Goal: Task Accomplishment & Management: Complete application form

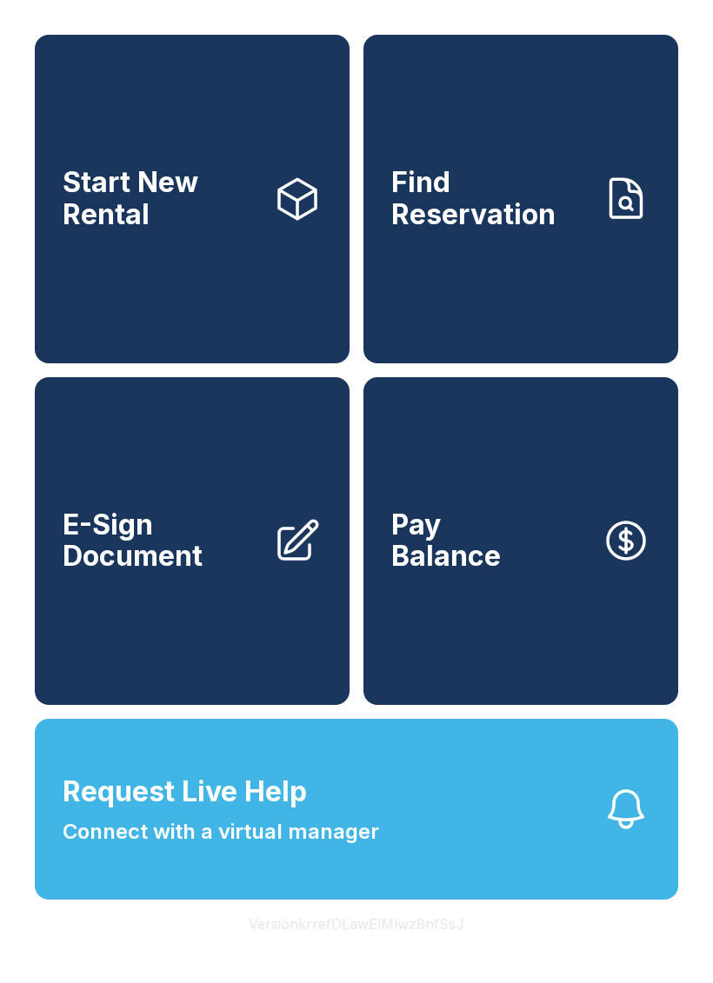
click at [223, 573] on span "E-Sign Document" at bounding box center [161, 540] width 196 height 63
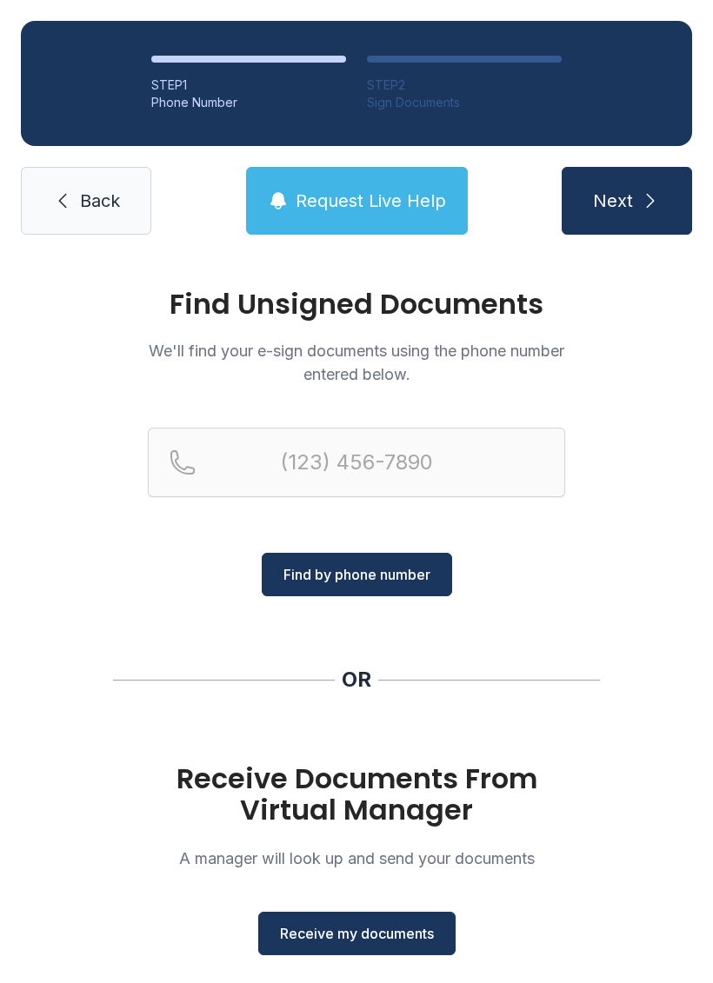
click at [389, 930] on span "Receive my documents" at bounding box center [357, 933] width 154 height 21
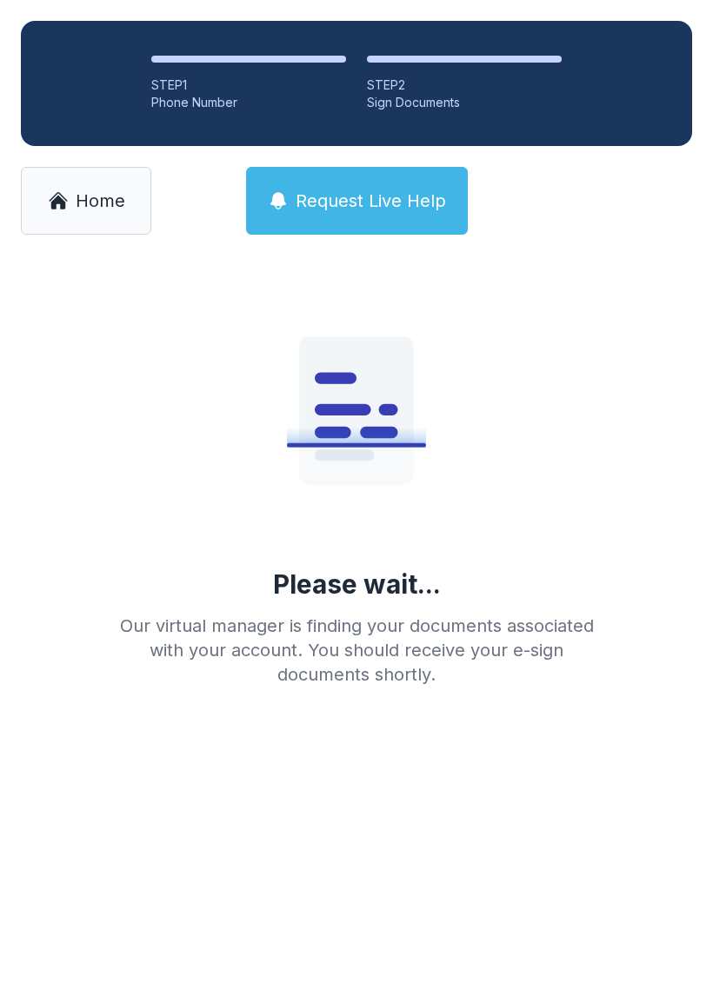
click at [123, 204] on span "Home" at bounding box center [101, 201] width 50 height 24
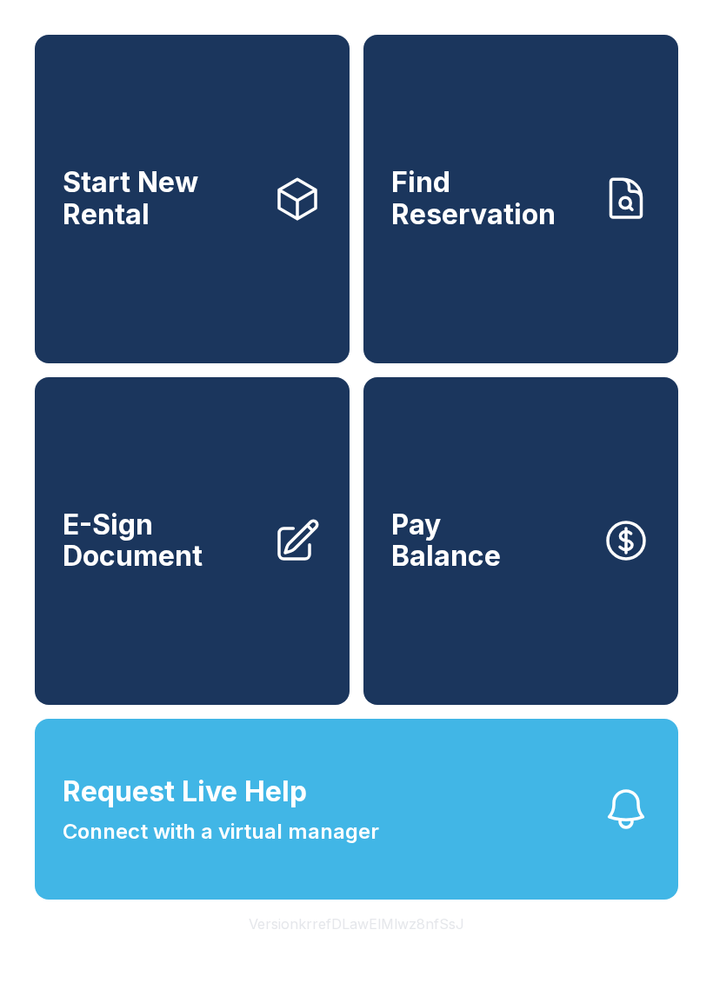
click at [224, 540] on link "E-Sign Document" at bounding box center [192, 541] width 315 height 329
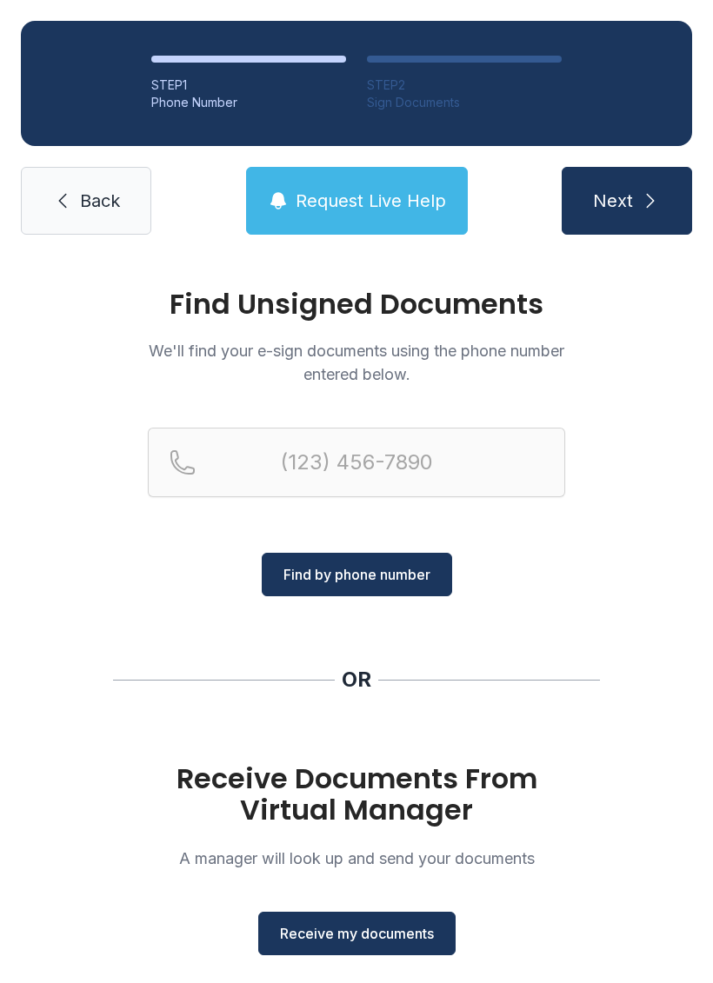
click at [404, 932] on span "Receive my documents" at bounding box center [357, 933] width 154 height 21
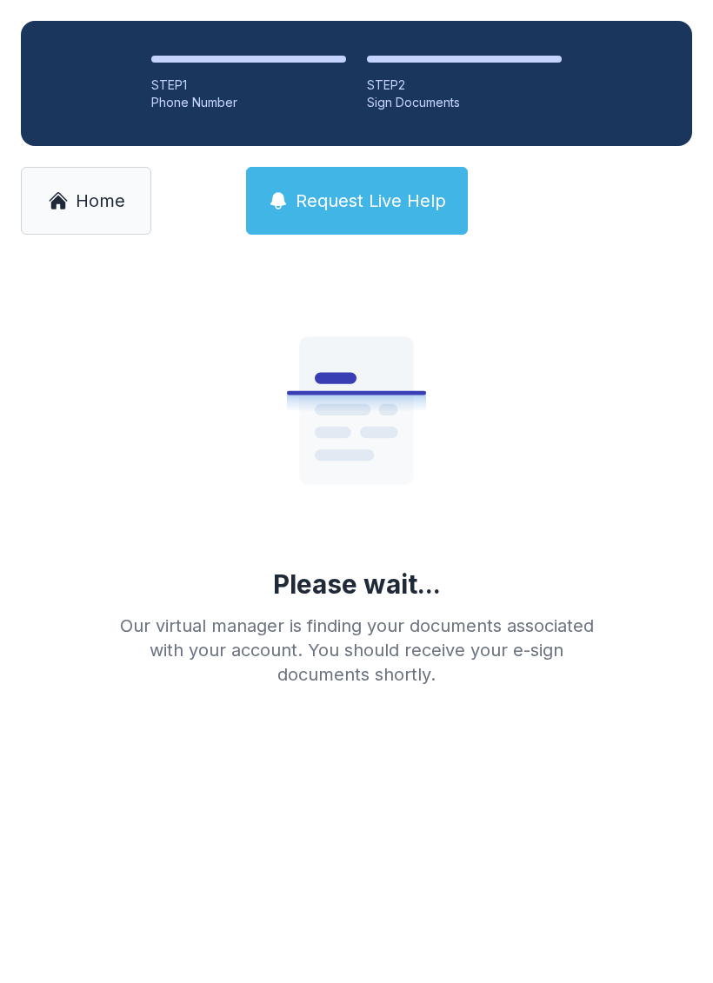
click at [123, 212] on span "Home" at bounding box center [101, 201] width 50 height 24
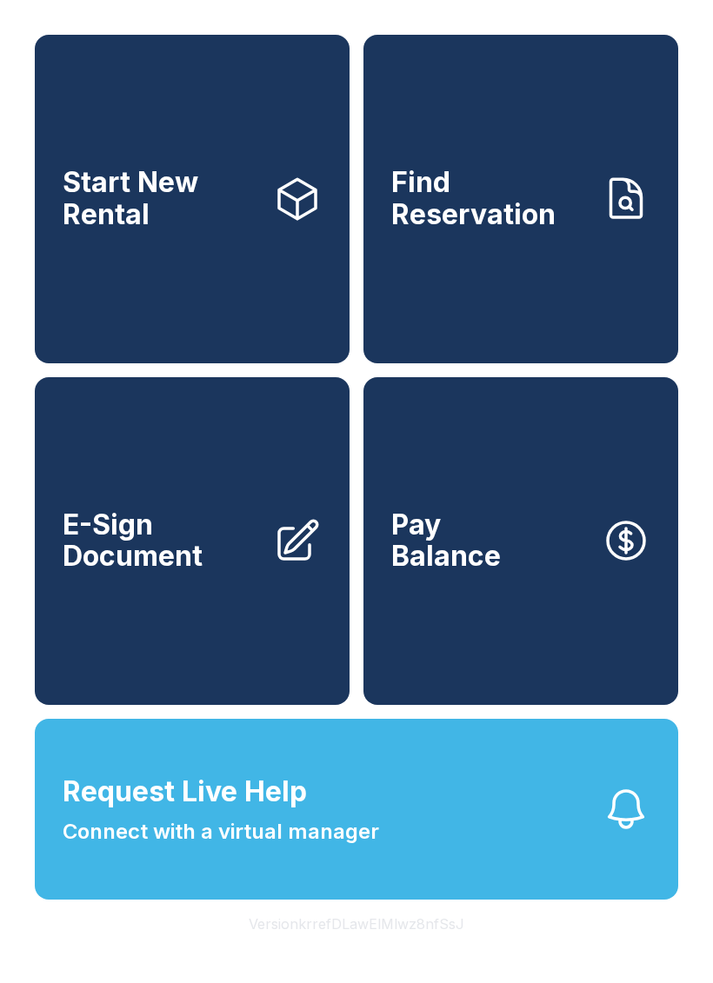
click at [220, 573] on span "E-Sign Document" at bounding box center [161, 540] width 196 height 63
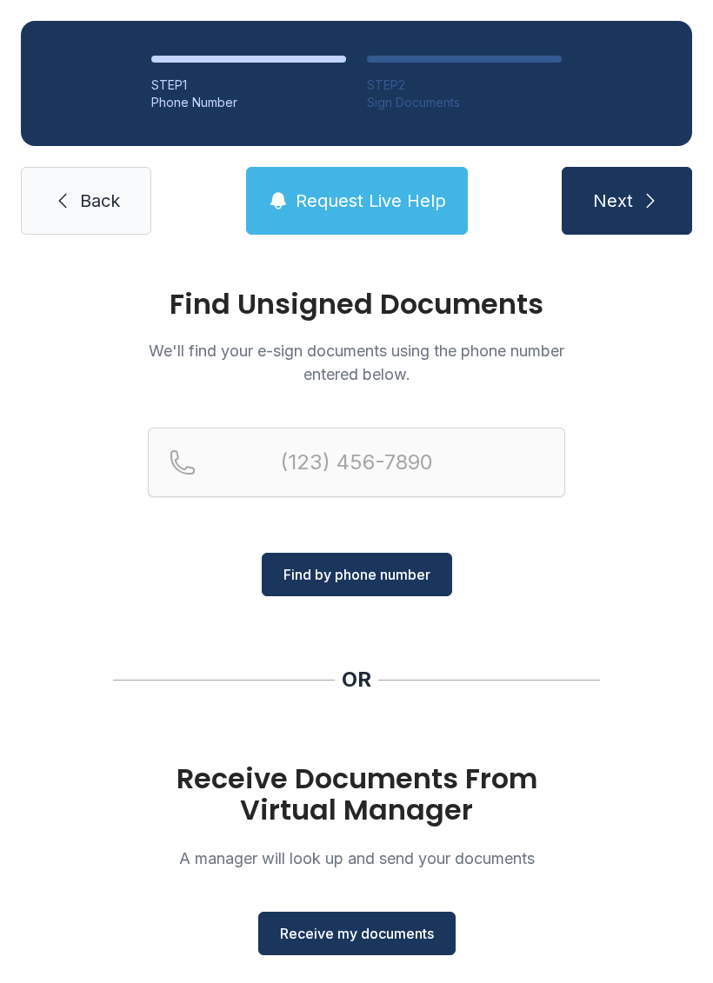
click at [79, 227] on link "Back" at bounding box center [86, 201] width 130 height 68
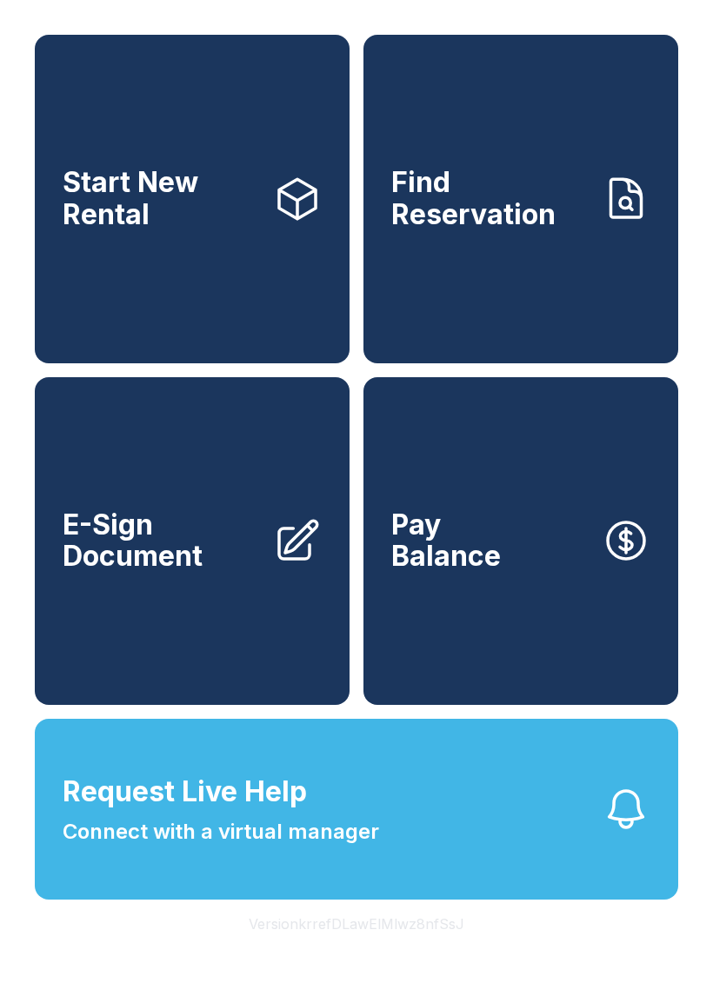
click at [135, 555] on span "E-Sign Document" at bounding box center [161, 540] width 196 height 63
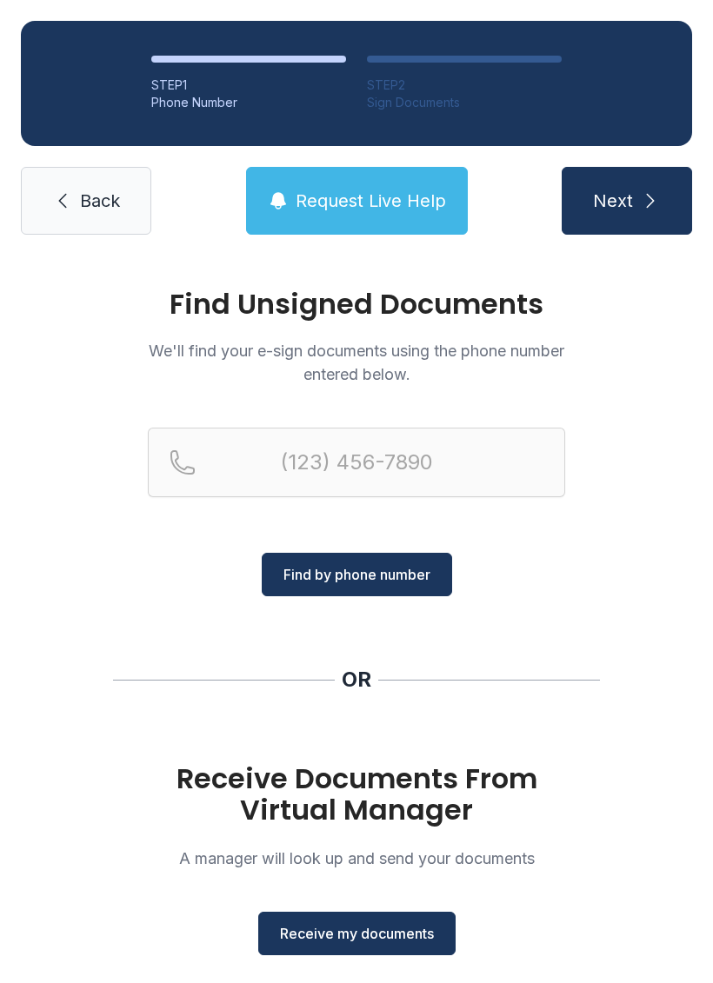
click at [128, 213] on link "Back" at bounding box center [86, 201] width 130 height 68
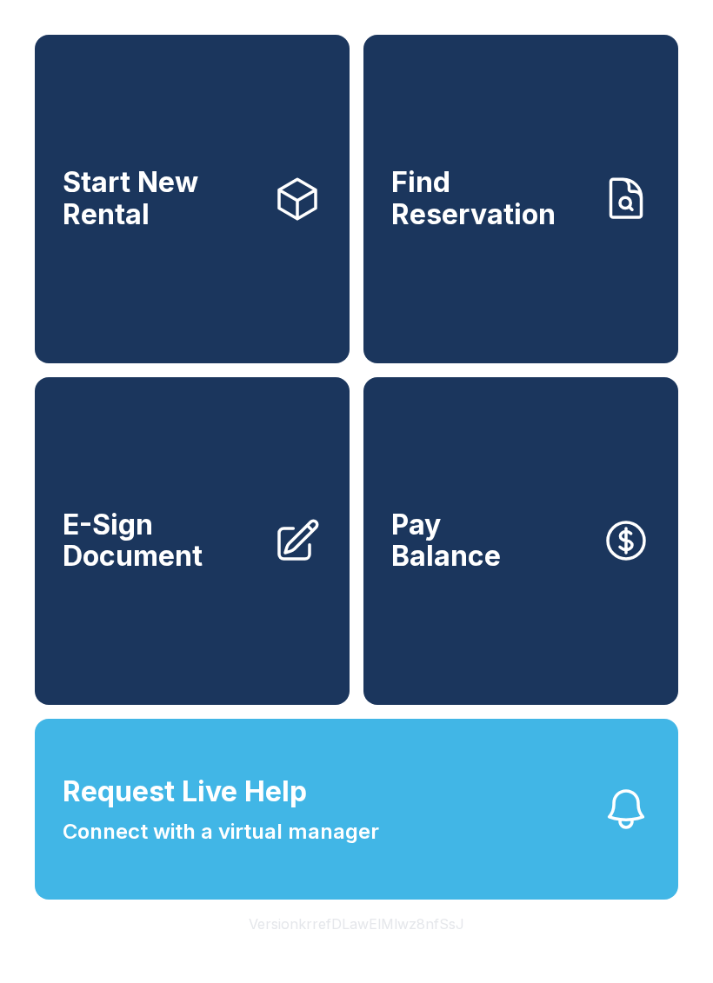
click at [183, 571] on span "E-Sign Document" at bounding box center [161, 540] width 196 height 63
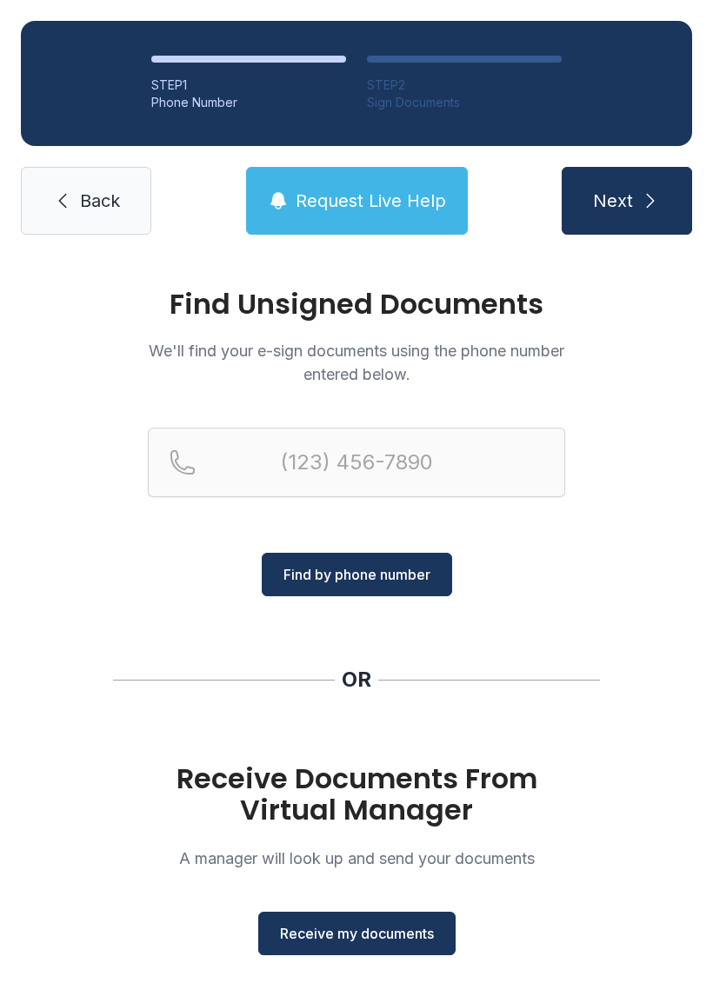
click at [382, 927] on span "Receive my documents" at bounding box center [357, 933] width 154 height 21
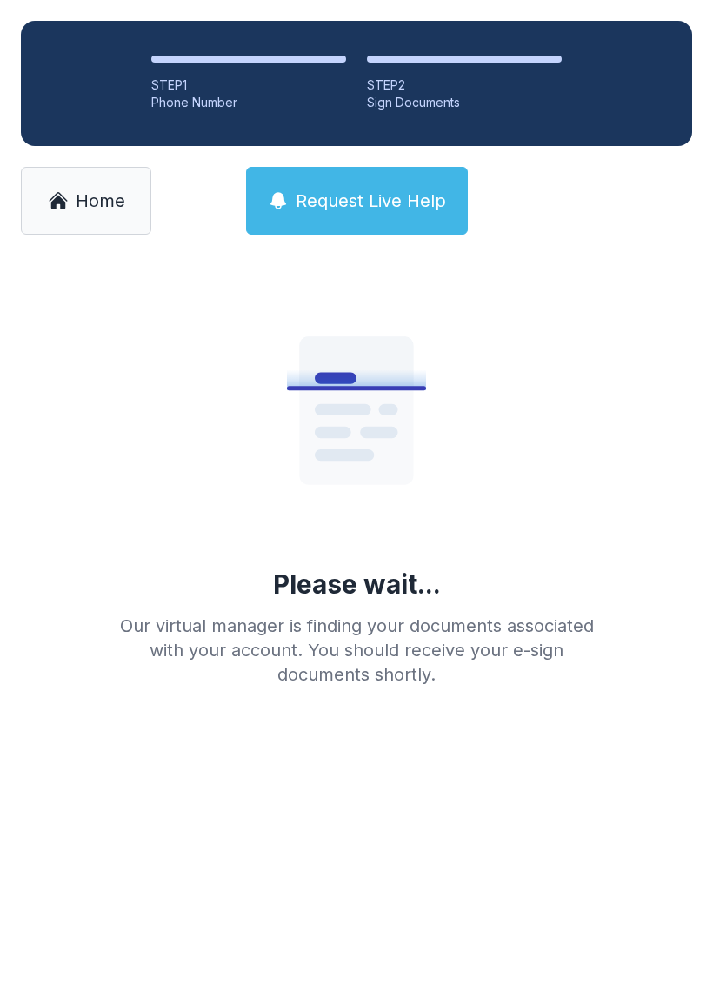
click at [79, 224] on link "Home" at bounding box center [86, 201] width 130 height 68
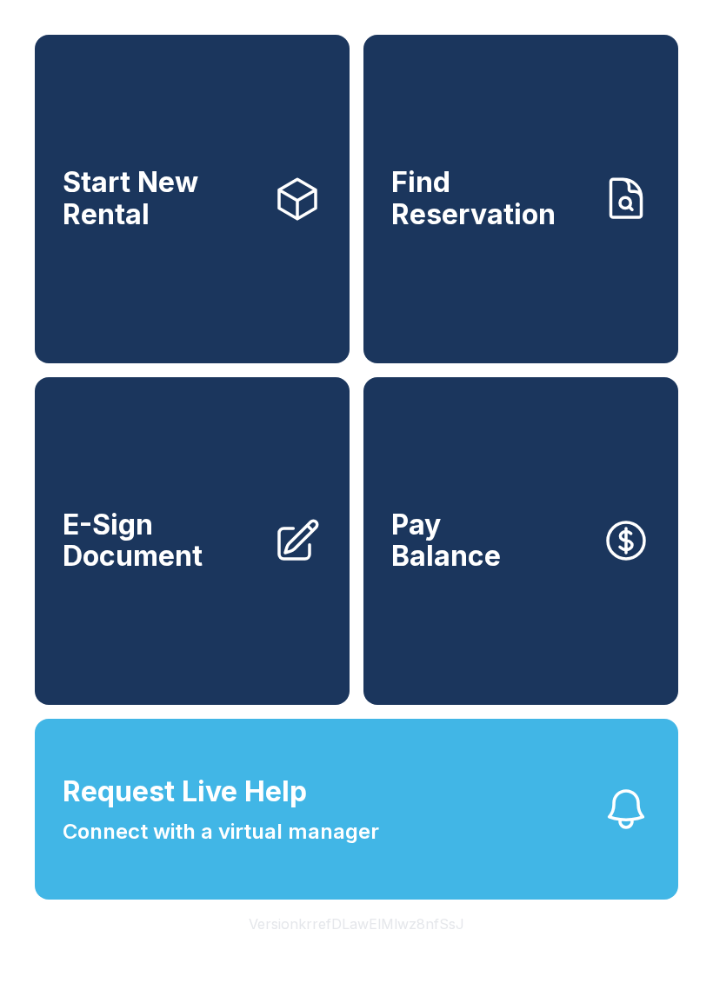
click at [190, 608] on link "E-Sign Document" at bounding box center [192, 541] width 315 height 329
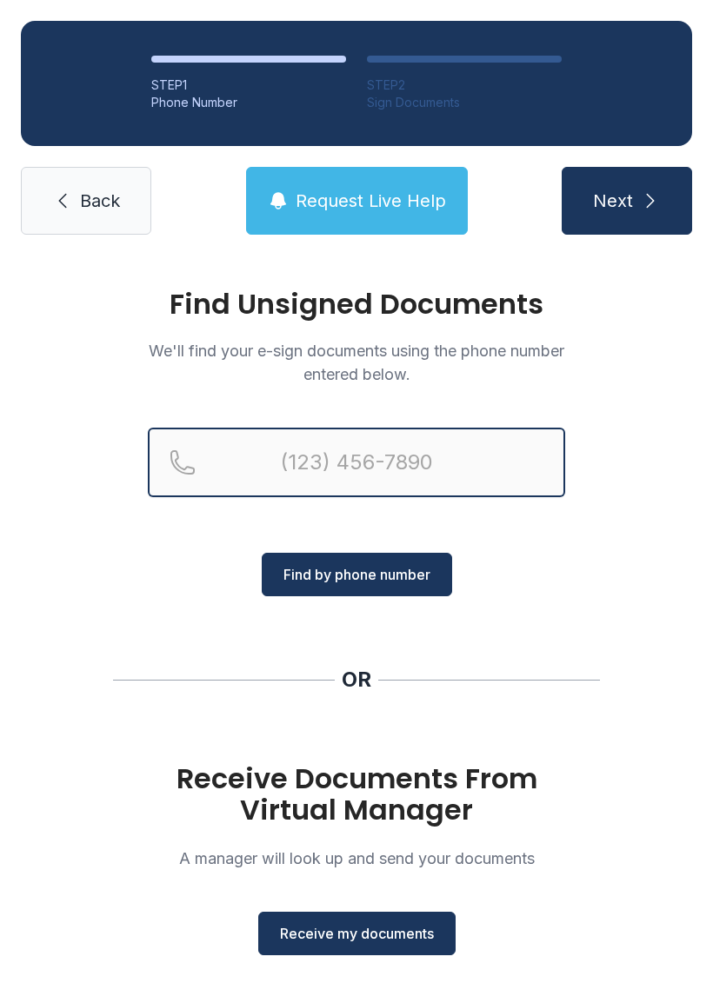
click at [335, 457] on input "Reservation phone number" at bounding box center [356, 463] width 417 height 70
type input "[PHONE_NUMBER]"
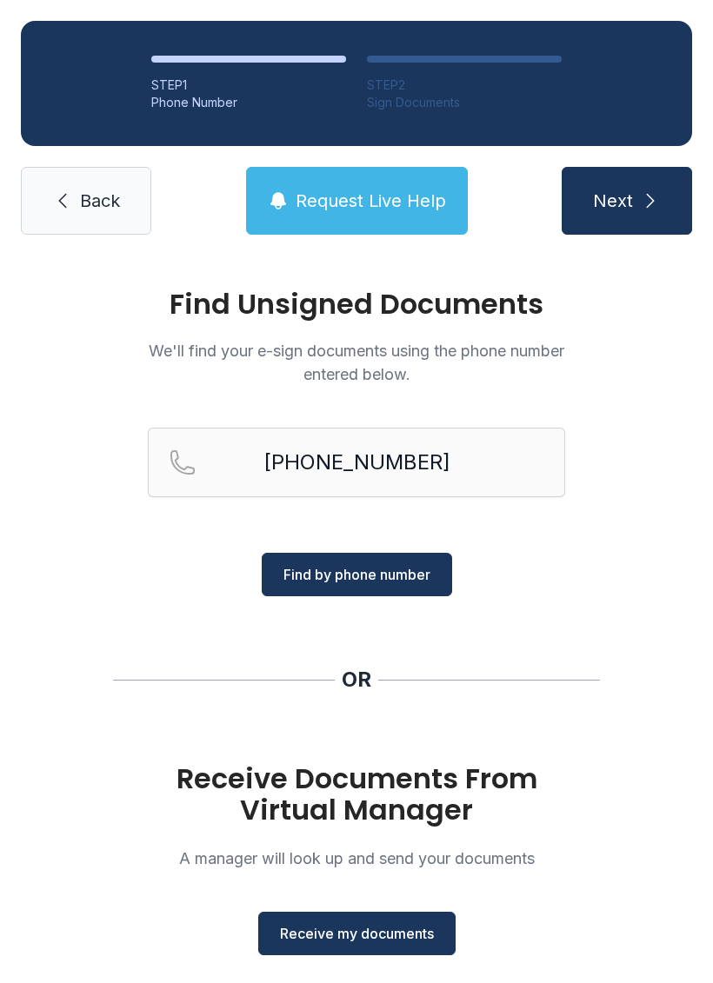
click at [415, 583] on span "Find by phone number" at bounding box center [356, 574] width 147 height 21
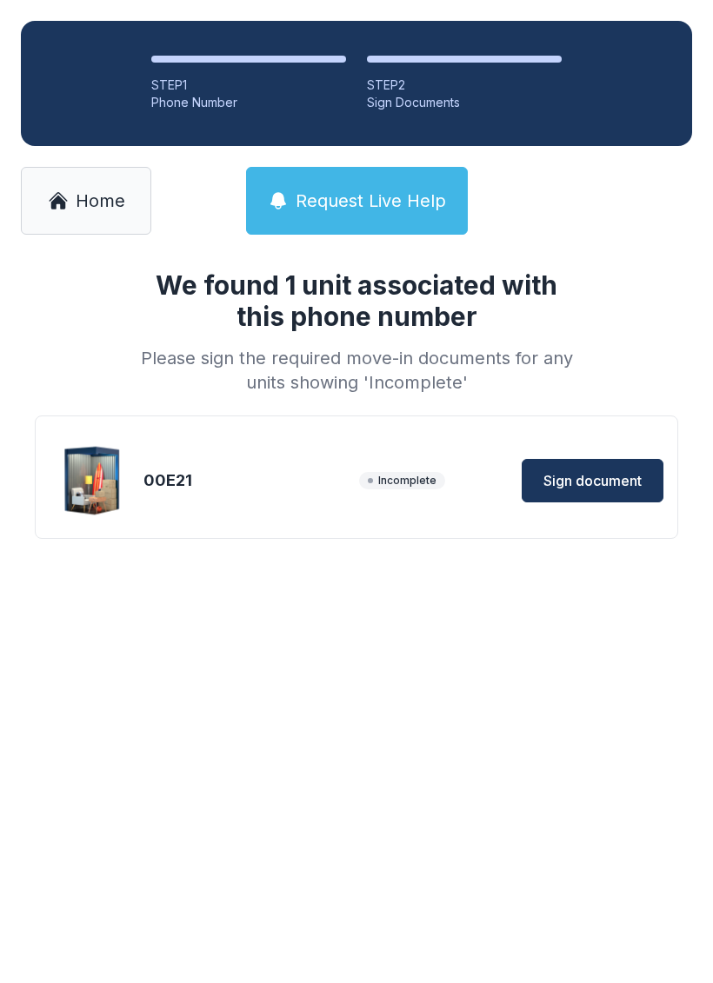
click at [622, 471] on span "Sign document" at bounding box center [592, 480] width 98 height 21
click at [241, 469] on div "00E21" at bounding box center [247, 480] width 209 height 24
click at [619, 474] on span "Sign document" at bounding box center [592, 480] width 98 height 21
click at [586, 488] on span "Sign document" at bounding box center [592, 480] width 98 height 21
click at [457, 472] on div "Incomplete" at bounding box center [430, 480] width 142 height 17
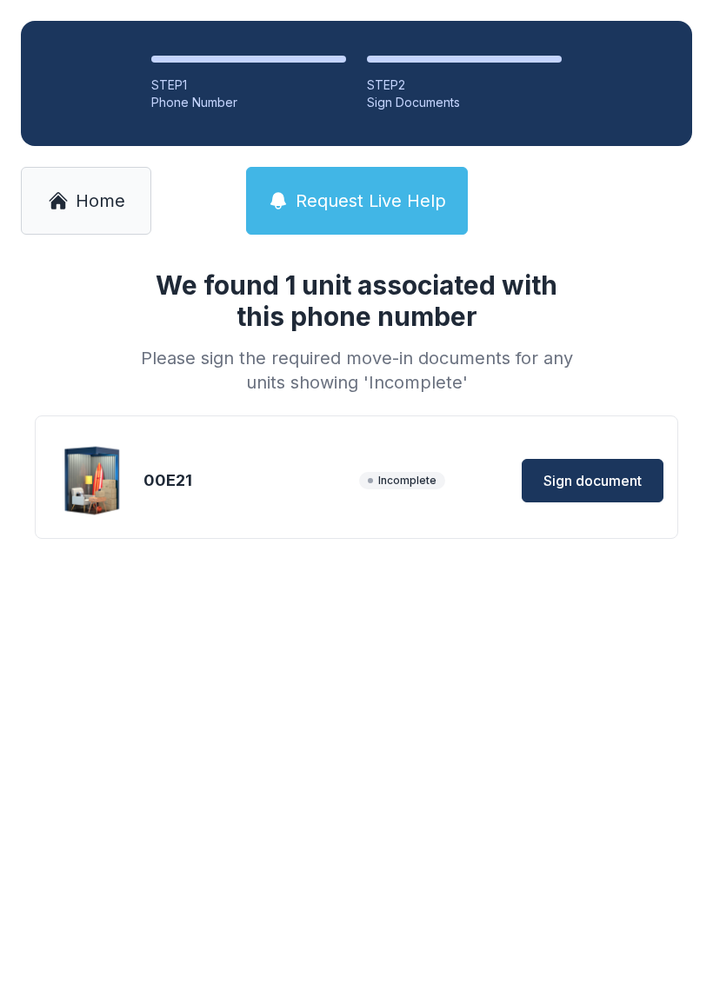
click at [604, 486] on span "Sign document" at bounding box center [592, 480] width 98 height 21
click at [90, 223] on link "Home" at bounding box center [86, 201] width 130 height 68
